Goal: Information Seeking & Learning: Learn about a topic

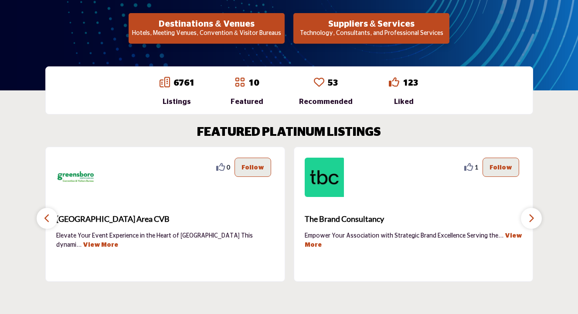
scroll to position [218, 0]
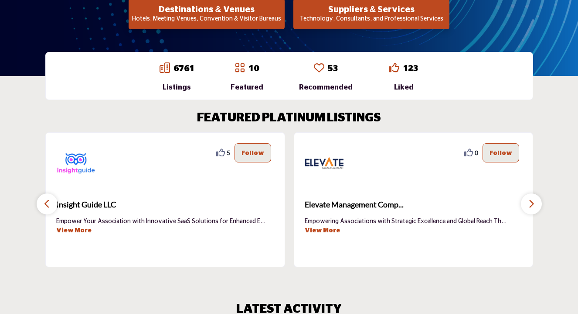
click at [48, 203] on icon "button" at bounding box center [47, 203] width 7 height 11
click at [48, 202] on icon "button" at bounding box center [47, 203] width 7 height 11
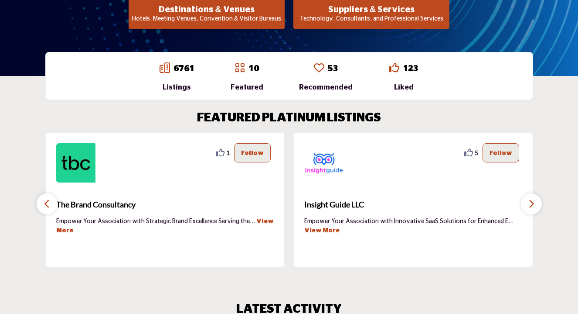
click at [63, 229] on link "View More" at bounding box center [165, 225] width 218 height 15
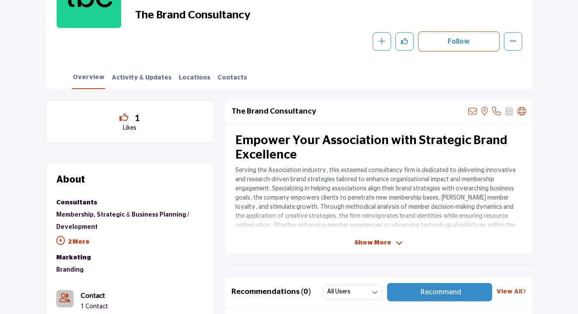
scroll to position [169, 0]
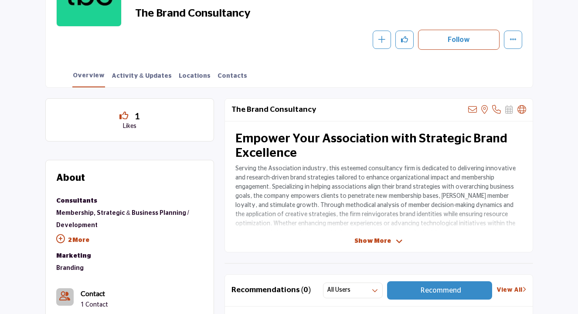
click at [371, 239] on span "Show More" at bounding box center [373, 240] width 37 height 9
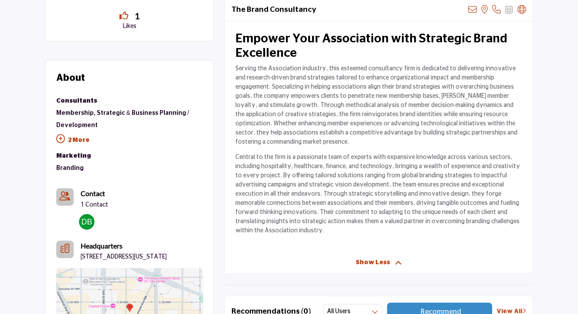
scroll to position [275, 0]
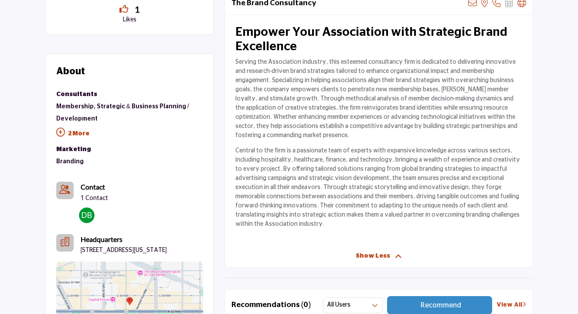
click at [62, 129] on icon at bounding box center [60, 132] width 9 height 9
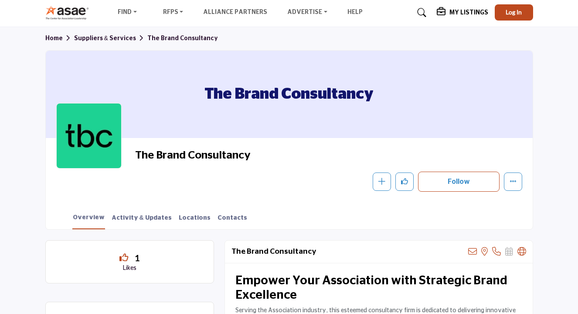
scroll to position [0, 0]
